Goal: Task Accomplishment & Management: Manage account settings

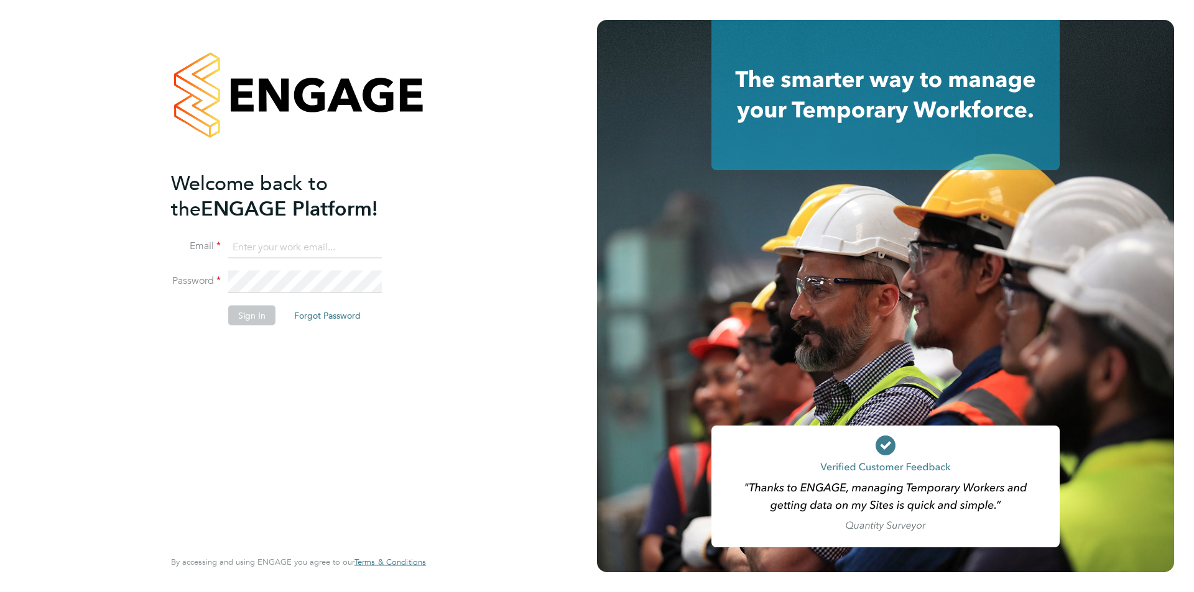
click at [277, 242] on input at bounding box center [305, 247] width 154 height 22
type input "aziza.said@ncclondon.ac.uk"
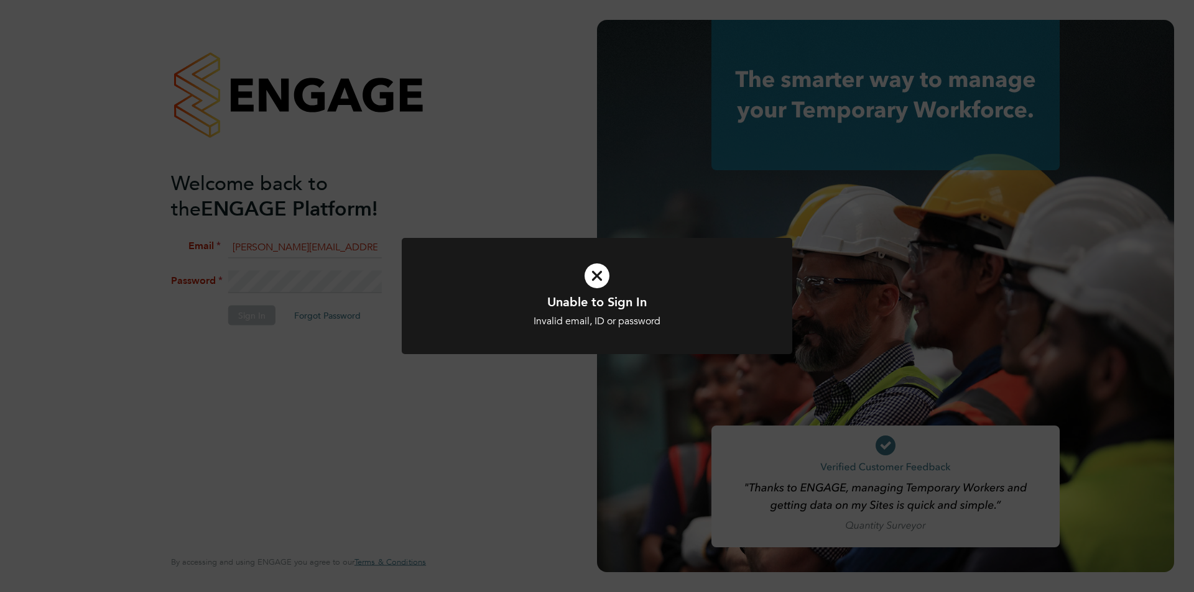
click at [573, 377] on div "Unable to Sign In Invalid email, ID or password Cancel Okay" at bounding box center [597, 296] width 1194 height 592
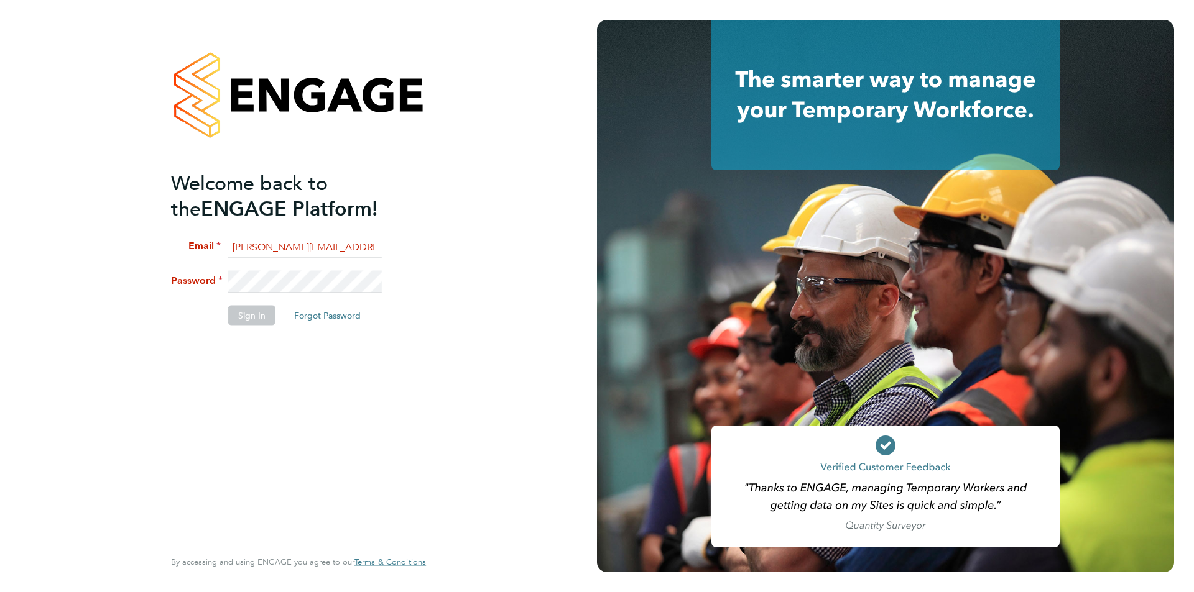
click at [75, 251] on div "Welcome back to the ENGAGE Platform! Email aziza.said@ncclondon.ac.uk Password …" at bounding box center [298, 296] width 597 height 592
click at [91, 265] on div "Welcome back to the ENGAGE Platform! Email aziza.said@ncclondon.ac.uk Password …" at bounding box center [298, 296] width 597 height 592
click at [343, 318] on button "Forgot Password" at bounding box center [327, 315] width 86 height 20
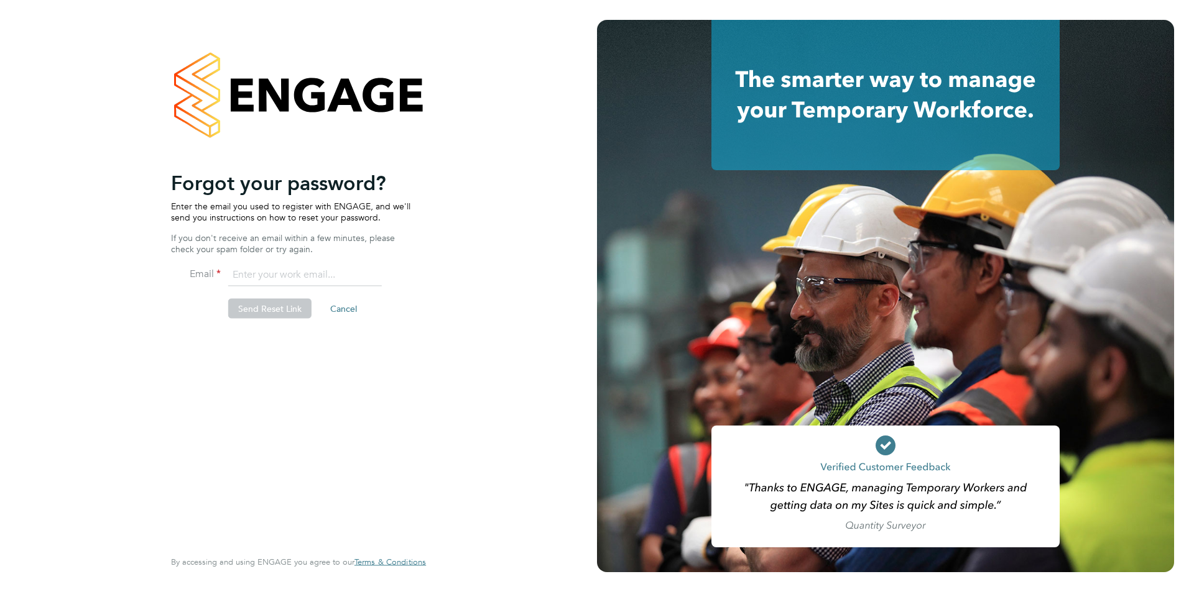
click at [300, 271] on input "email" at bounding box center [305, 275] width 154 height 22
type input "aziza.said@ncclondon.ac.uk"
click at [268, 310] on button "Send Reset Link" at bounding box center [269, 309] width 83 height 20
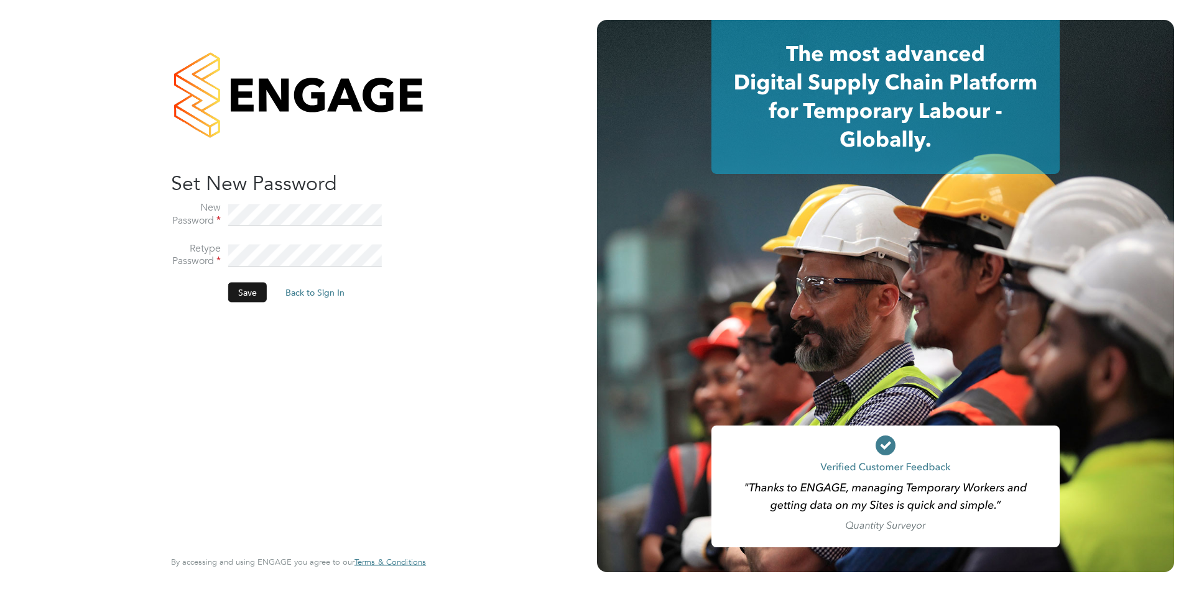
click at [248, 292] on button "Save" at bounding box center [247, 293] width 39 height 20
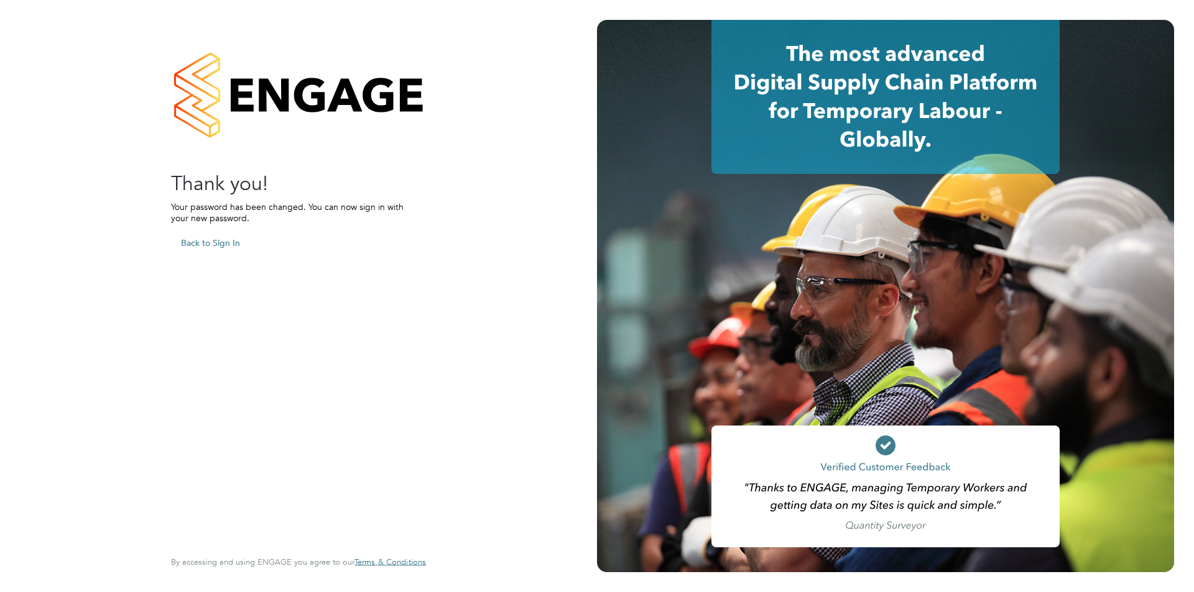
click at [215, 236] on button "Back to Sign In" at bounding box center [210, 243] width 79 height 20
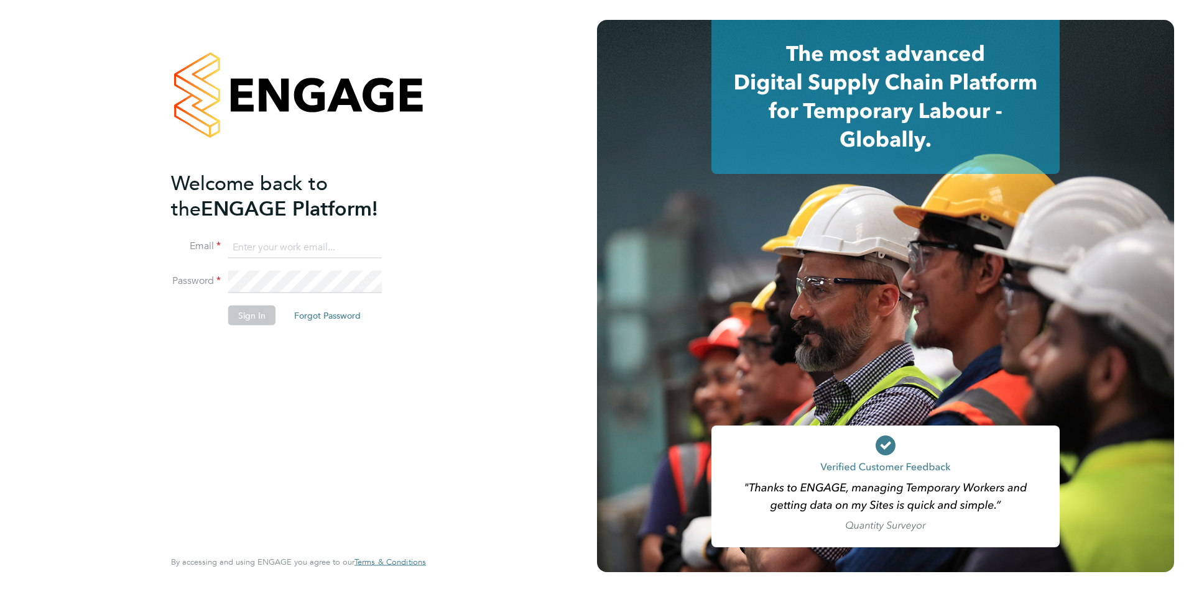
click at [272, 240] on input at bounding box center [305, 247] width 154 height 22
type input "aziza.said@ncclondon.ac.uk"
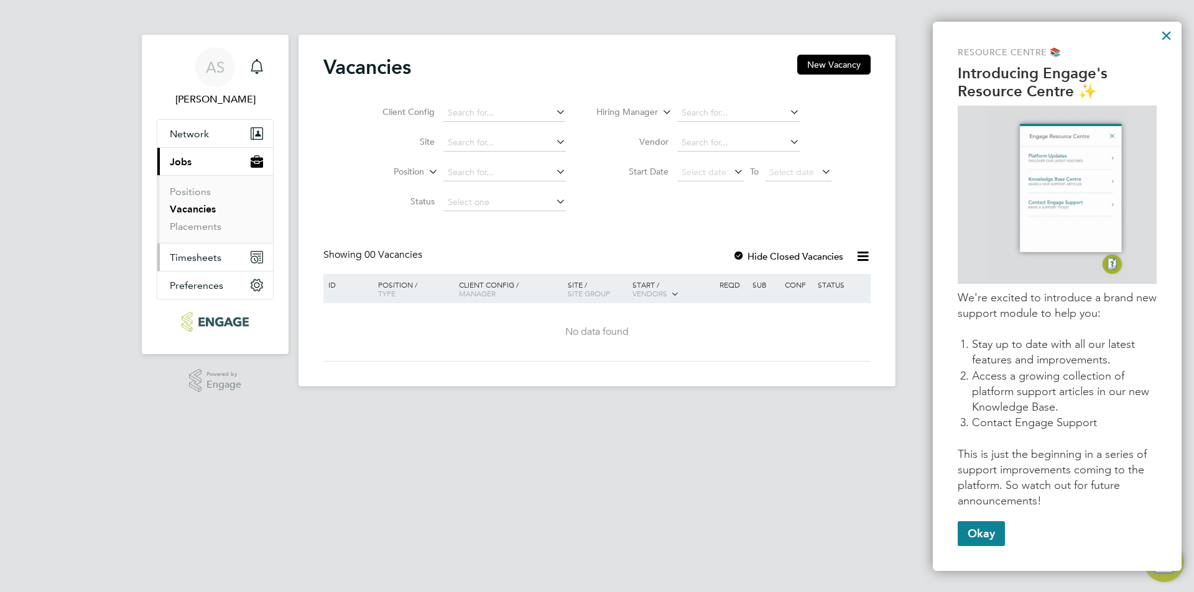
click at [206, 256] on span "Timesheets" at bounding box center [196, 258] width 52 height 12
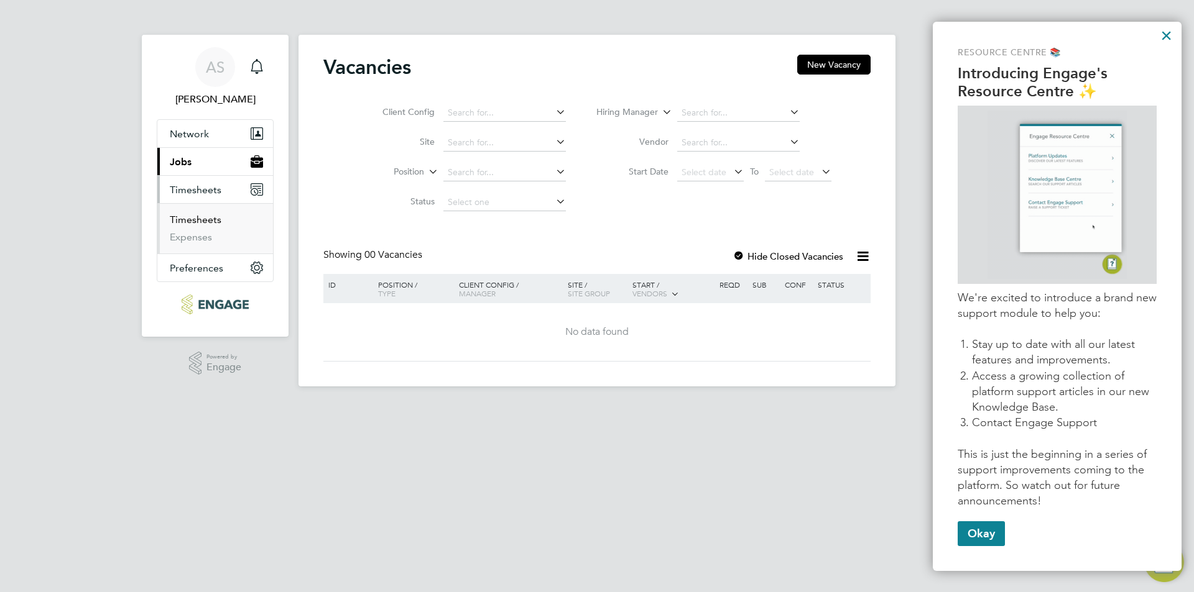
click at [203, 220] on link "Timesheets" at bounding box center [196, 220] width 52 height 12
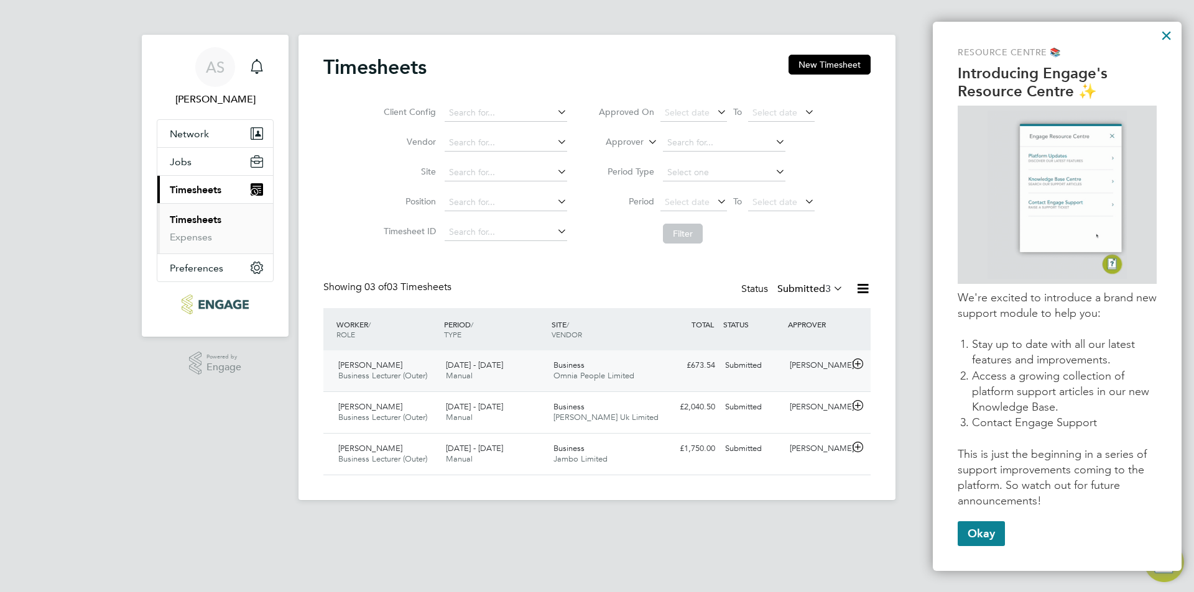
click at [374, 373] on span "Business Lecturer (Outer)" at bounding box center [382, 375] width 89 height 11
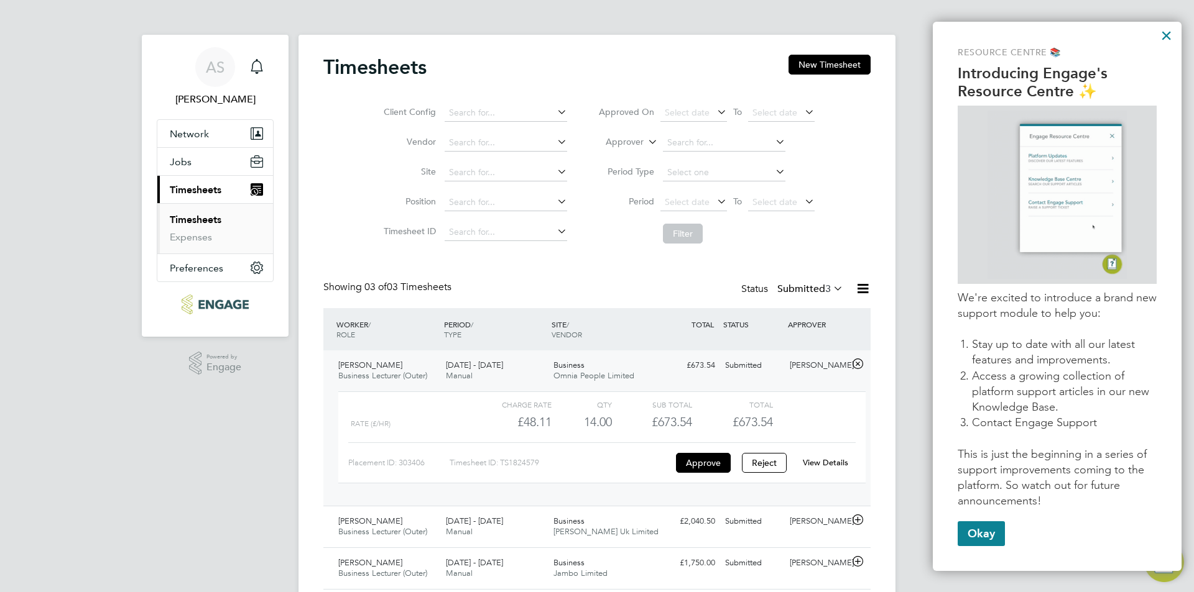
scroll to position [42, 0]
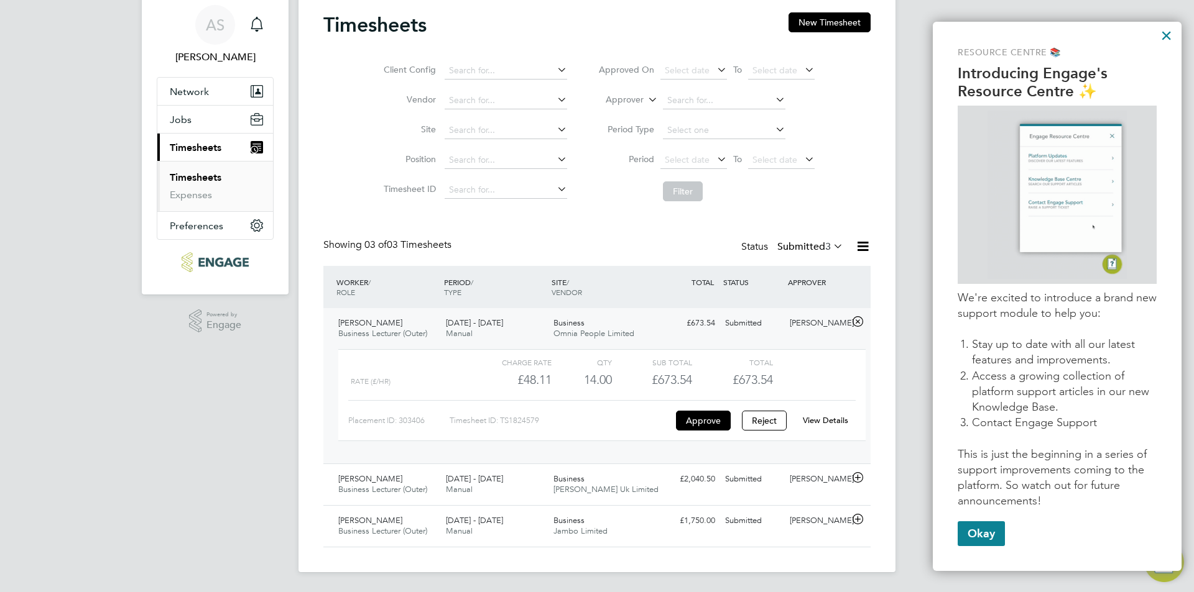
click at [820, 420] on link "View Details" at bounding box center [825, 420] width 45 height 11
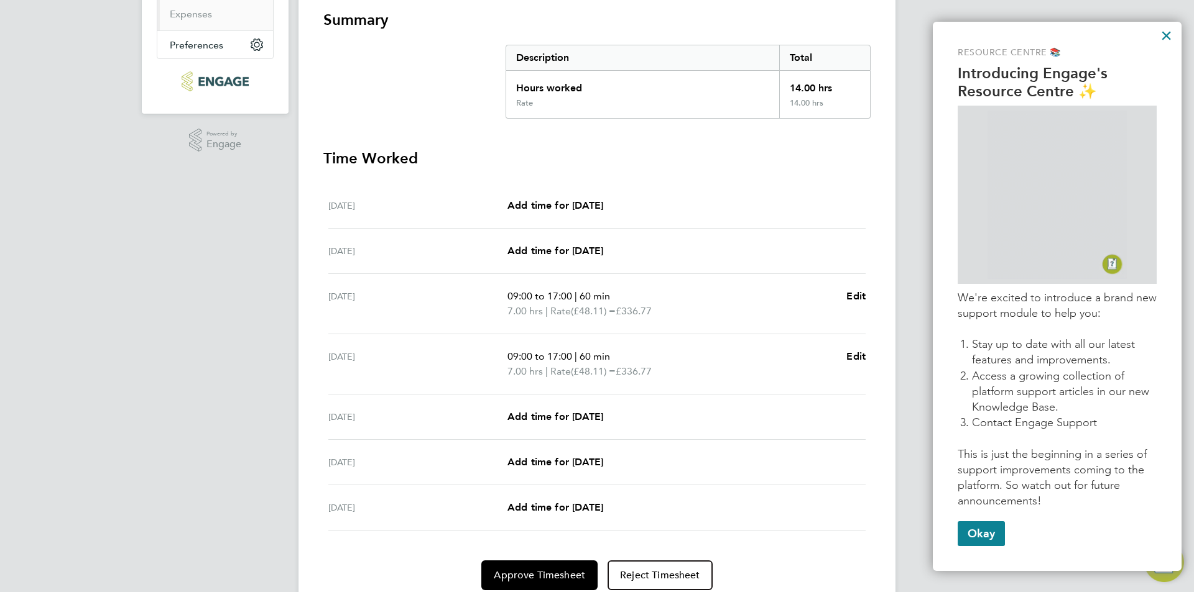
scroll to position [249, 0]
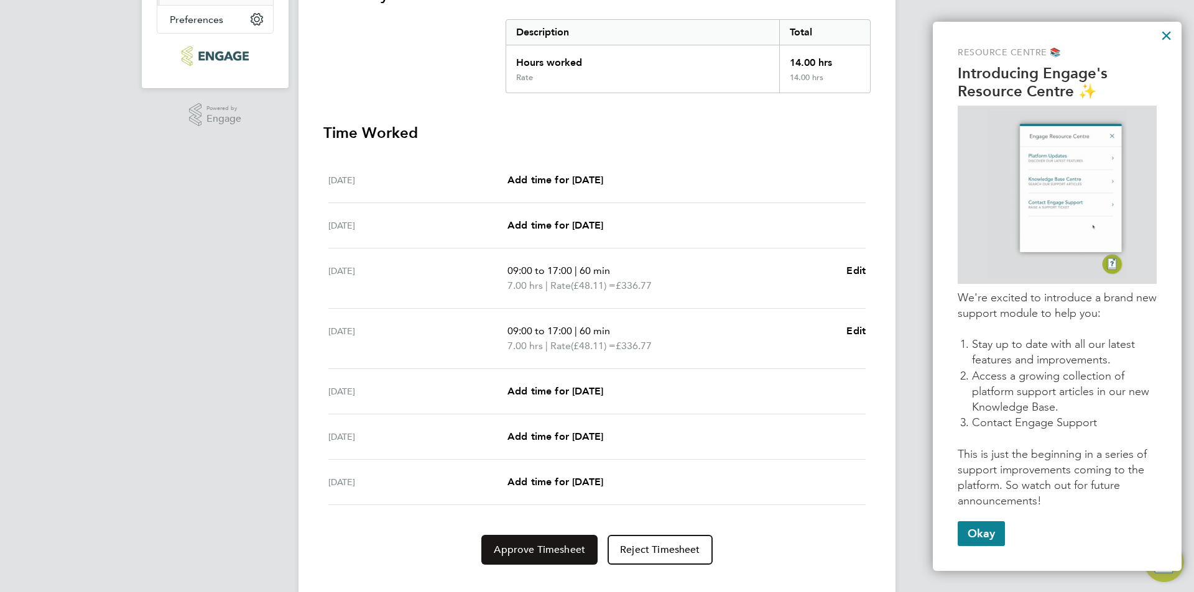
click at [550, 554] on span "Approve Timesheet" at bounding box center [539, 550] width 91 height 12
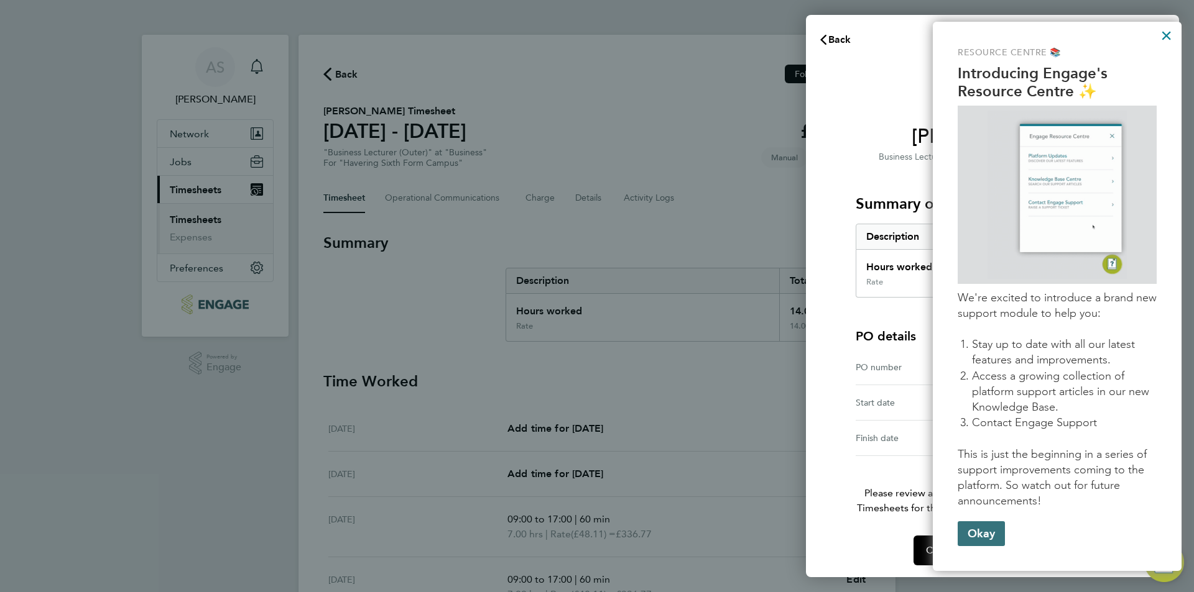
click at [989, 536] on button "Okay" at bounding box center [980, 534] width 47 height 25
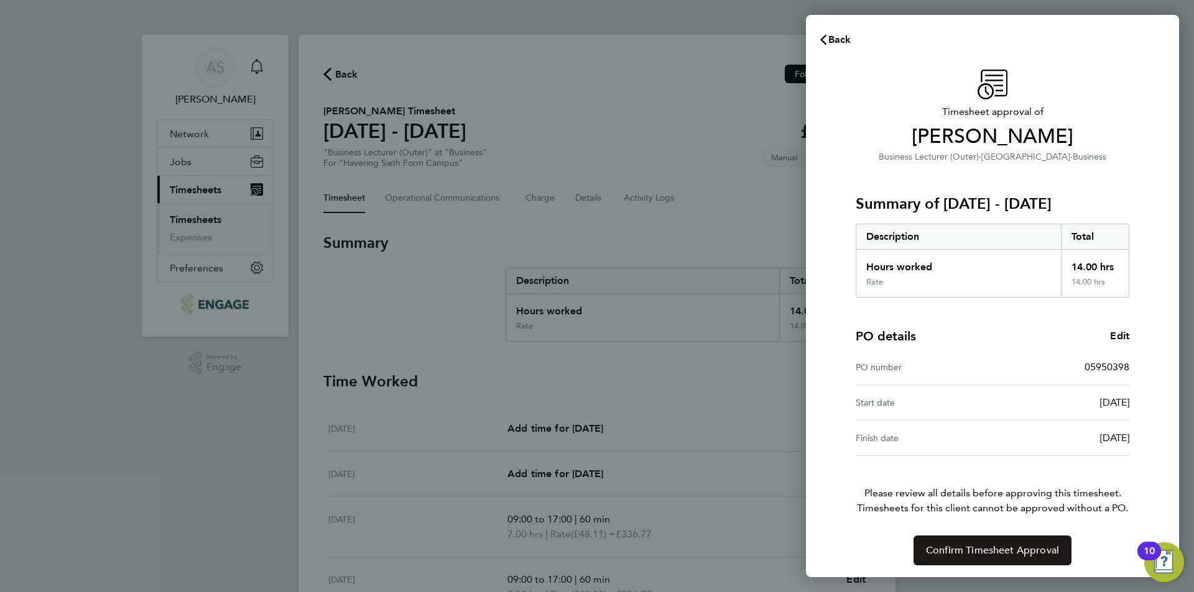
click at [971, 553] on span "Confirm Timesheet Approval" at bounding box center [992, 551] width 133 height 12
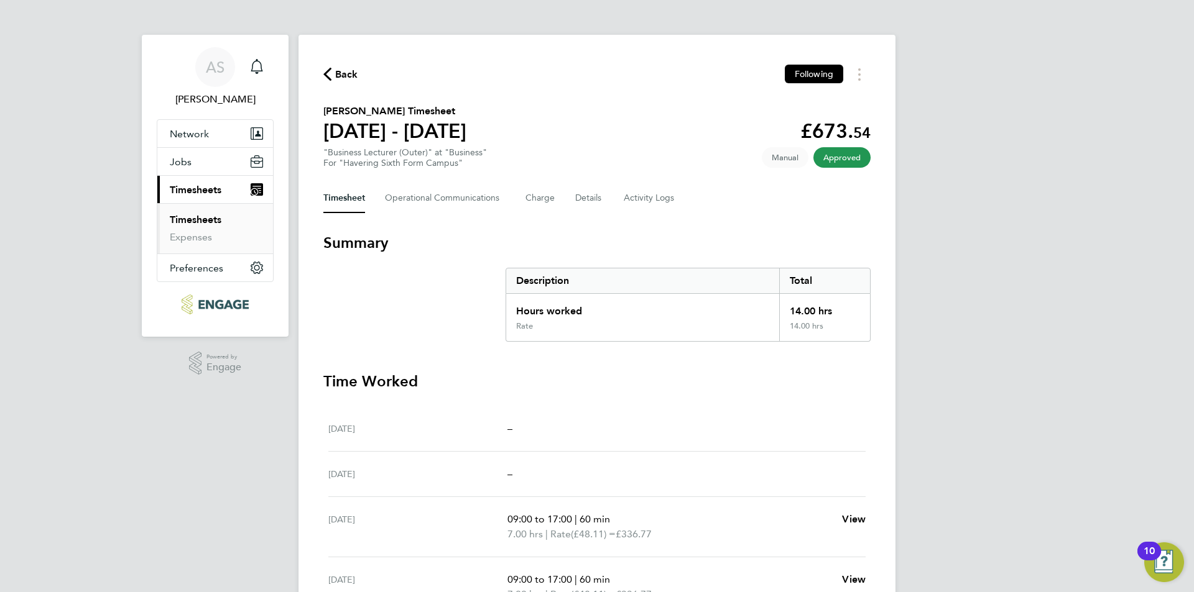
click at [331, 74] on span "Back" at bounding box center [340, 74] width 35 height 12
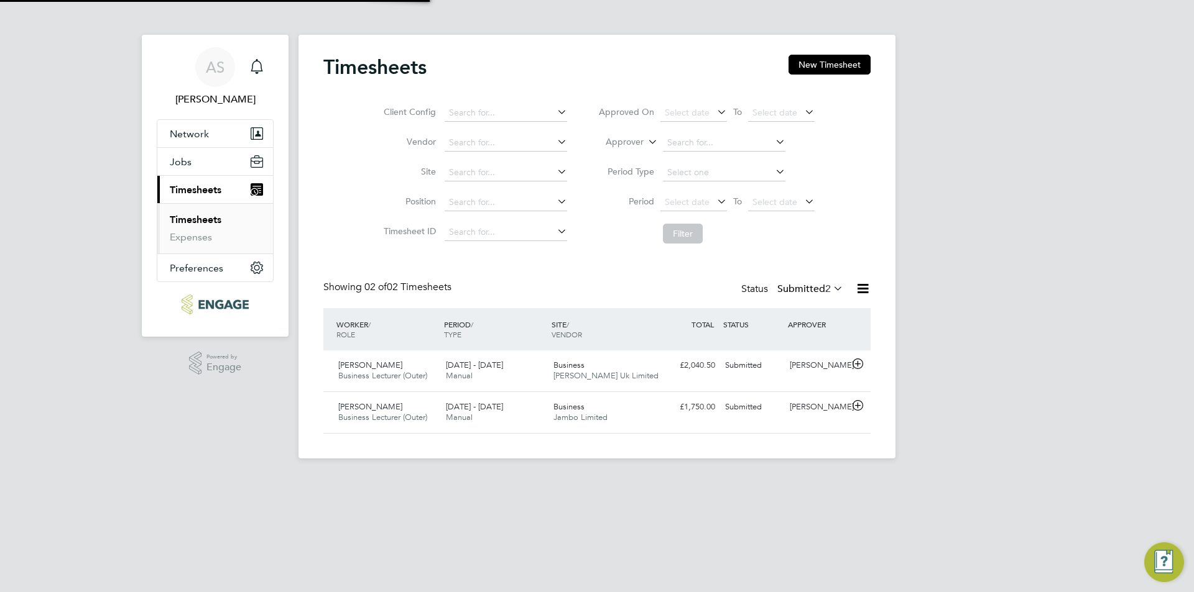
scroll to position [32, 108]
click at [364, 366] on span "Khalil Momand" at bounding box center [370, 365] width 64 height 11
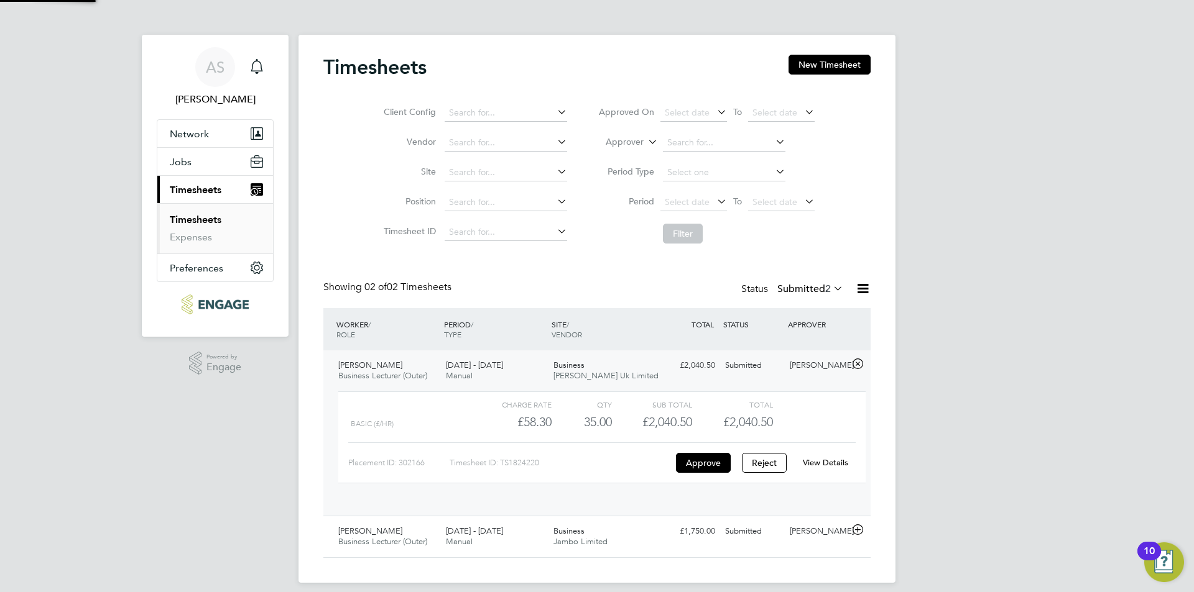
scroll to position [21, 121]
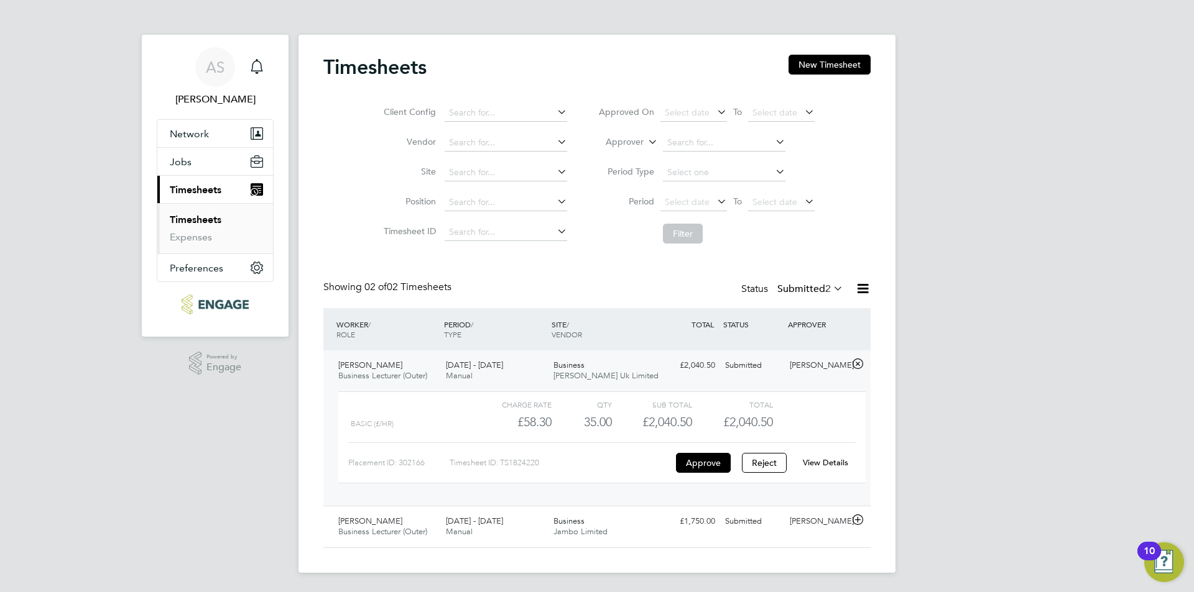
click at [827, 463] on link "View Details" at bounding box center [825, 463] width 45 height 11
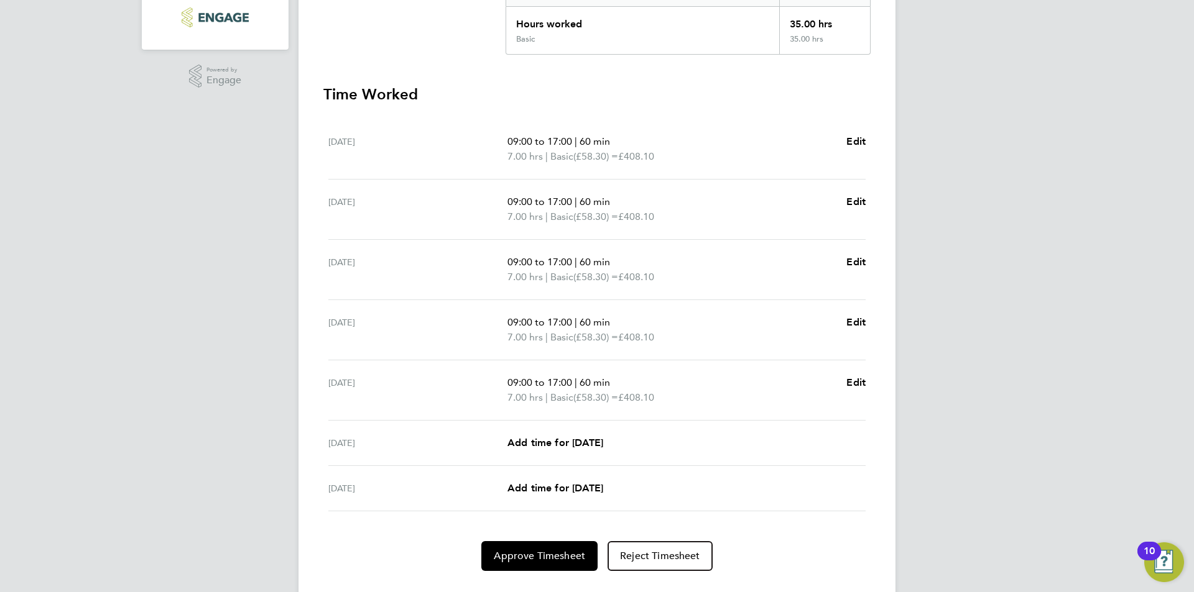
scroll to position [316, 0]
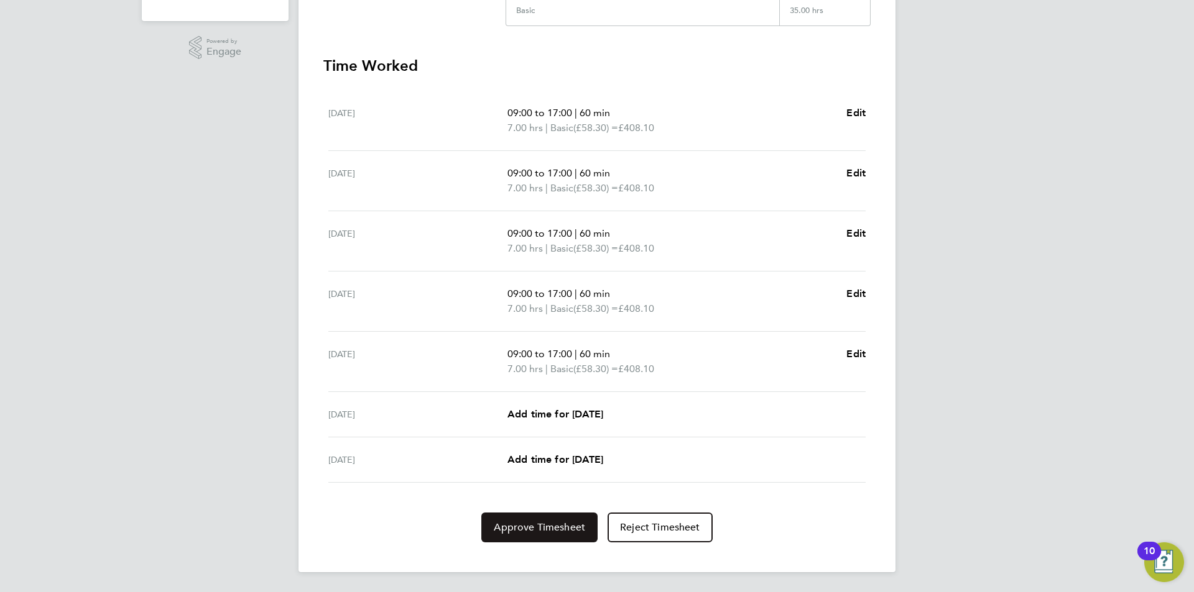
click at [561, 523] on span "Approve Timesheet" at bounding box center [539, 528] width 91 height 12
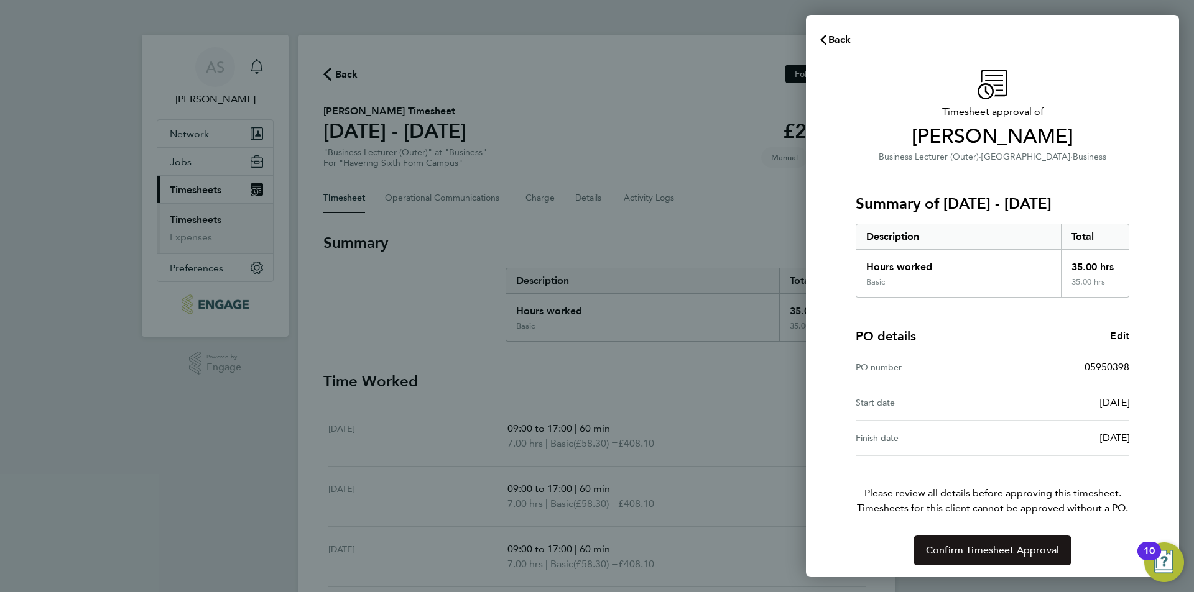
click at [988, 554] on span "Confirm Timesheet Approval" at bounding box center [992, 551] width 133 height 12
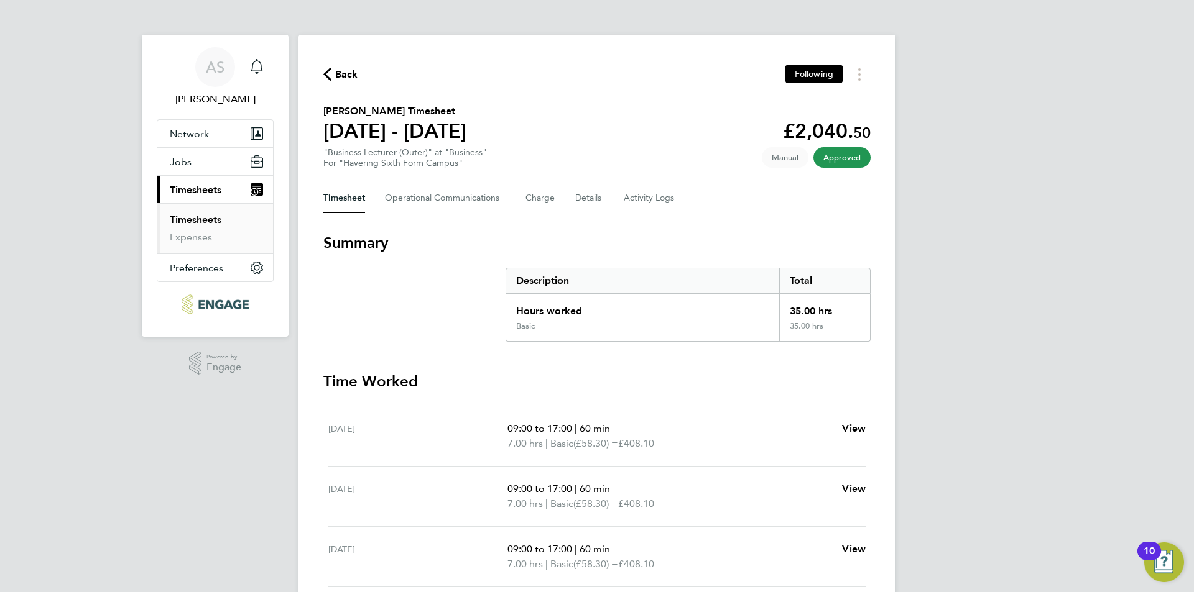
click at [339, 73] on span "Back" at bounding box center [346, 74] width 23 height 15
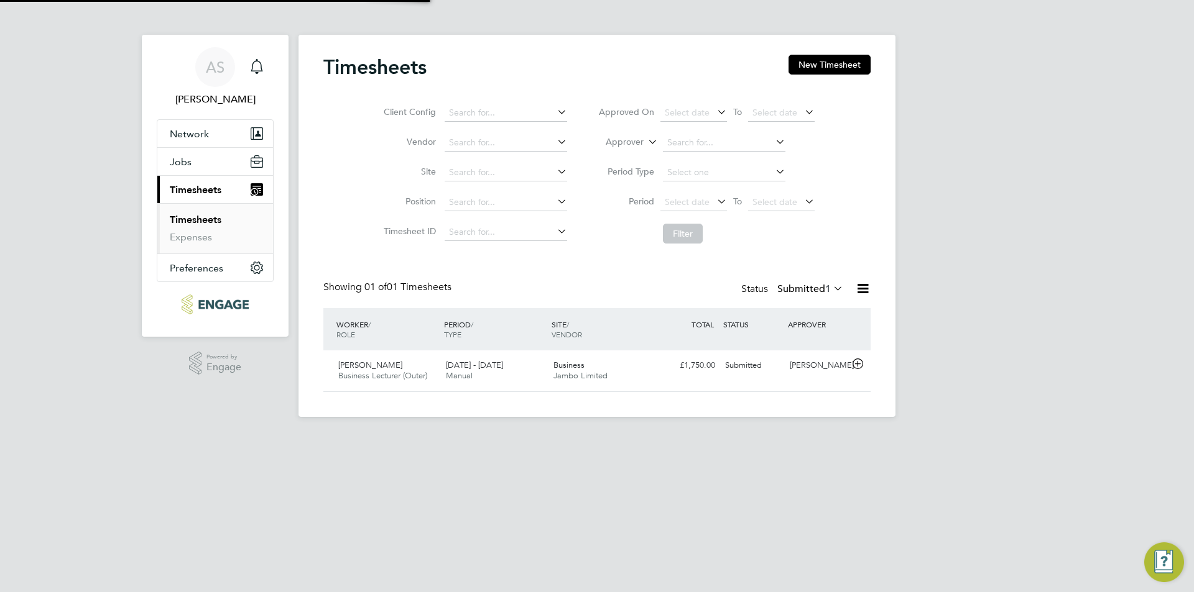
scroll to position [32, 108]
click at [379, 374] on span "Business Lecturer (Outer)" at bounding box center [382, 375] width 89 height 11
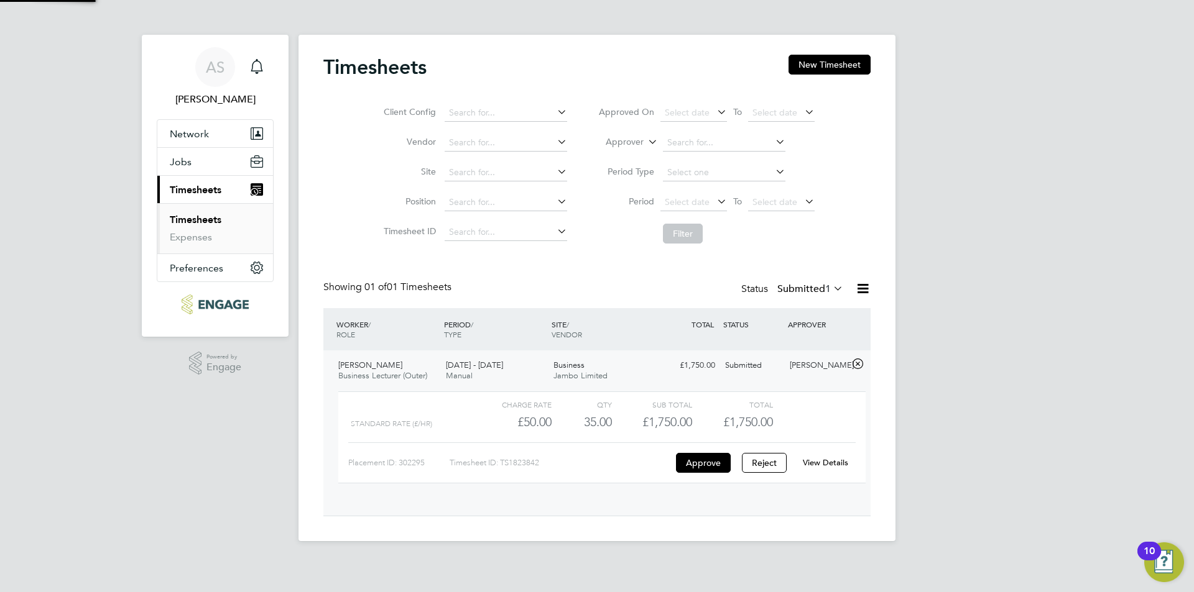
scroll to position [21, 121]
click at [826, 462] on link "View Details" at bounding box center [825, 463] width 45 height 11
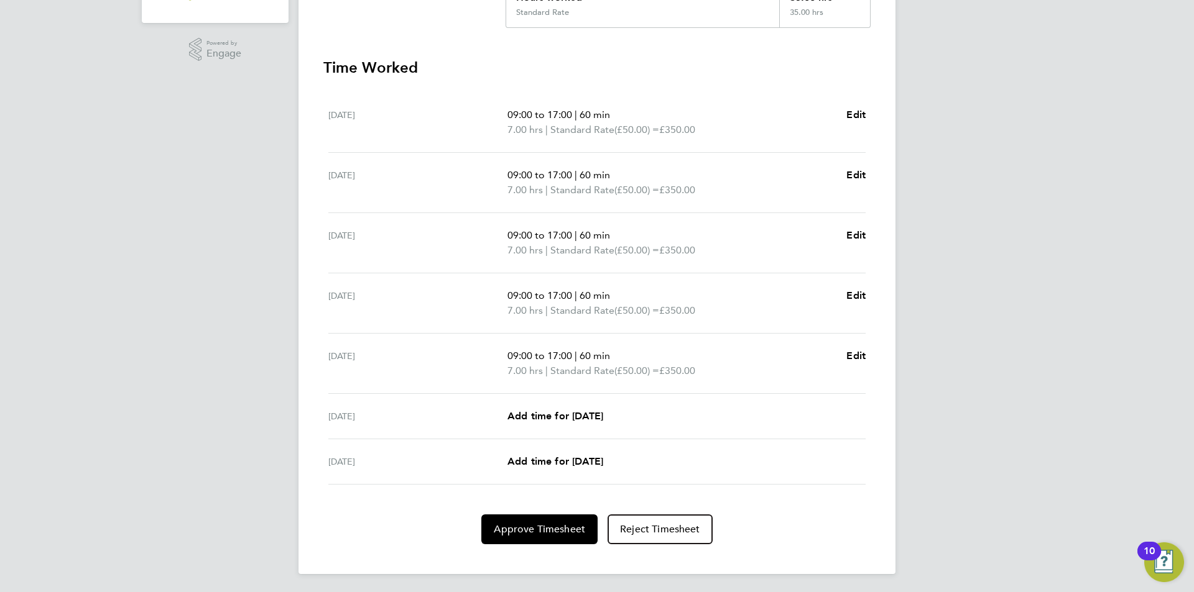
scroll to position [316, 0]
click at [534, 529] on span "Approve Timesheet" at bounding box center [539, 528] width 91 height 12
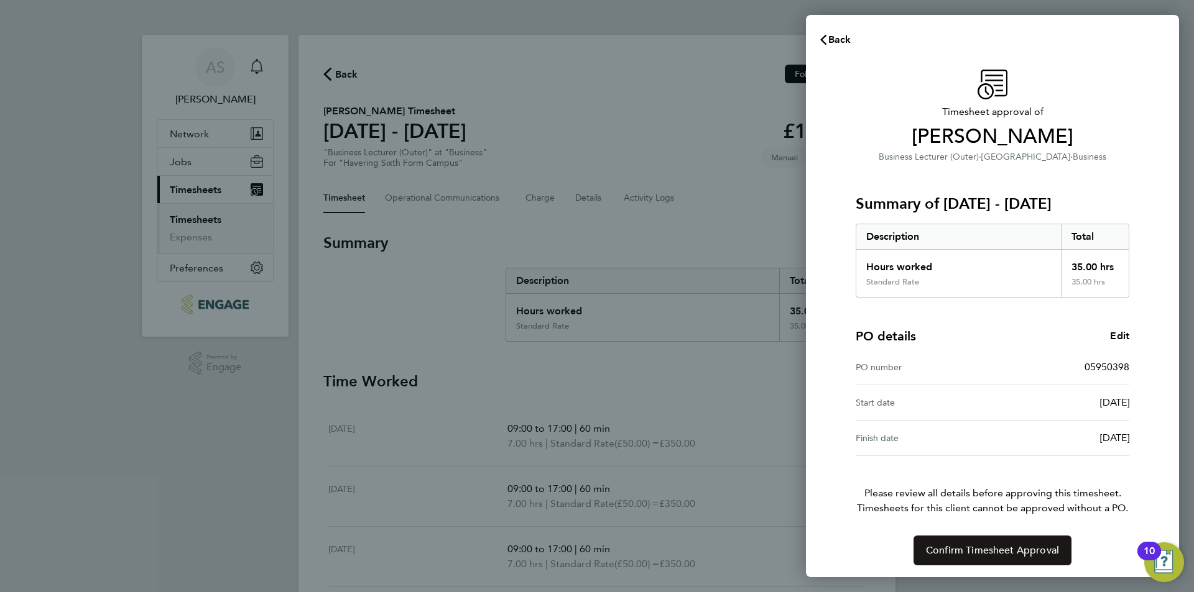
click at [974, 546] on span "Confirm Timesheet Approval" at bounding box center [992, 551] width 133 height 12
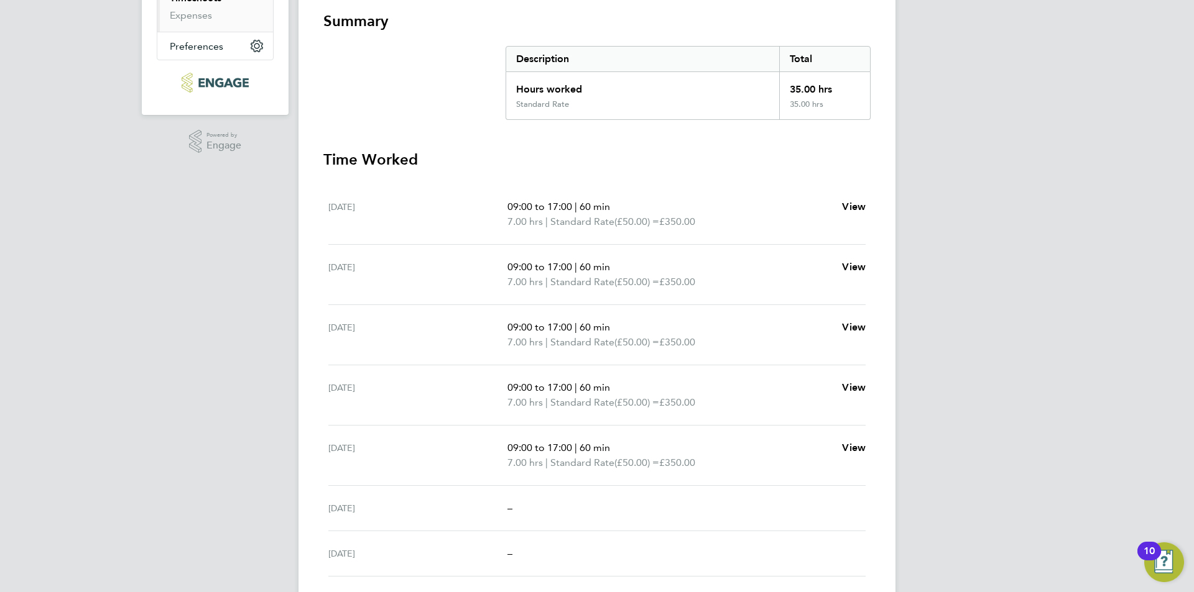
scroll to position [256, 0]
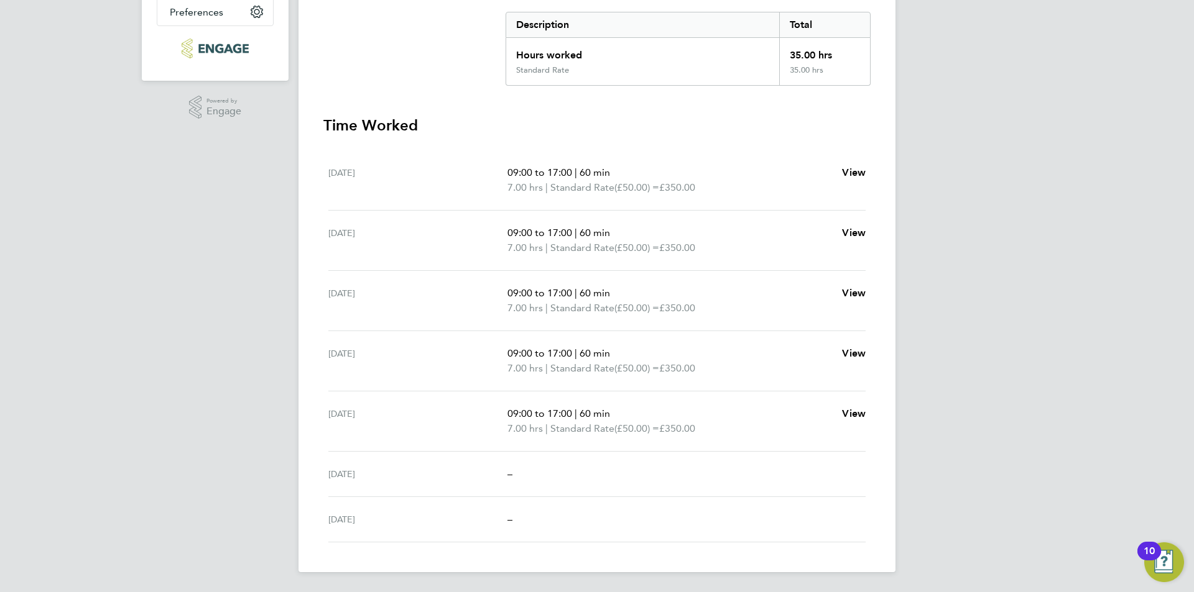
click at [175, 395] on div "AS Aziza Said Notifications Applications: Network Sites Workers Jobs Positions …" at bounding box center [597, 168] width 1194 height 849
